Goal: Browse casually: Explore the website without a specific task or goal

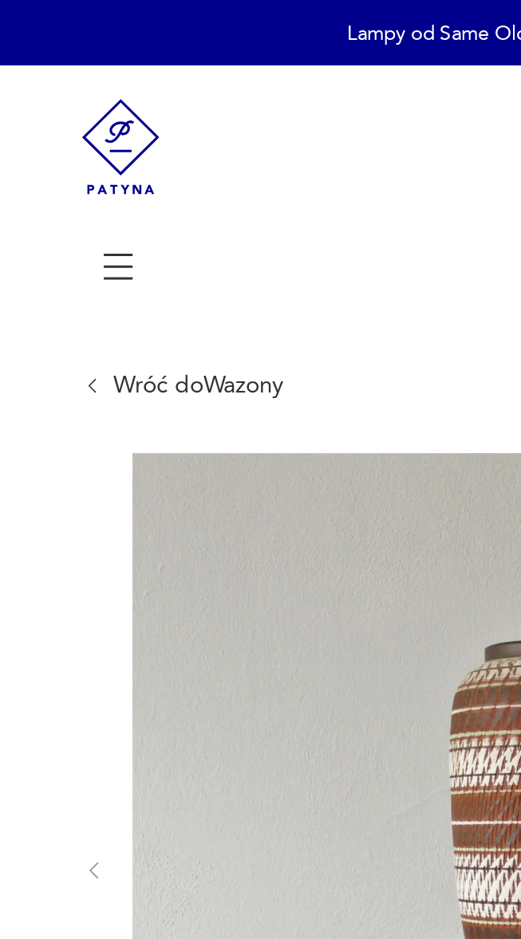
click at [174, 357] on img at bounding box center [260, 412] width 395 height 395
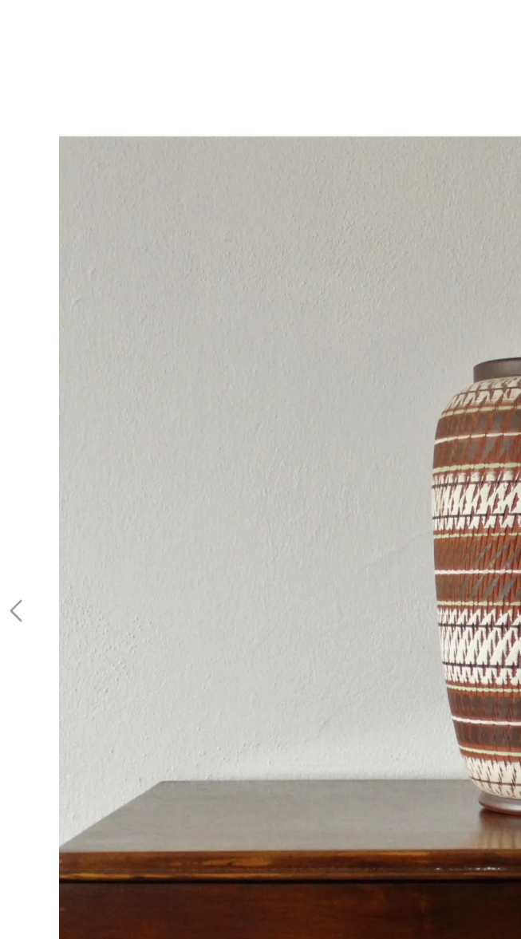
click at [177, 499] on img at bounding box center [260, 468] width 465 height 751
click at [171, 503] on img at bounding box center [260, 468] width 465 height 751
click at [188, 487] on img at bounding box center [260, 468] width 465 height 751
click at [184, 494] on img at bounding box center [260, 468] width 465 height 751
